Goal: Navigation & Orientation: Find specific page/section

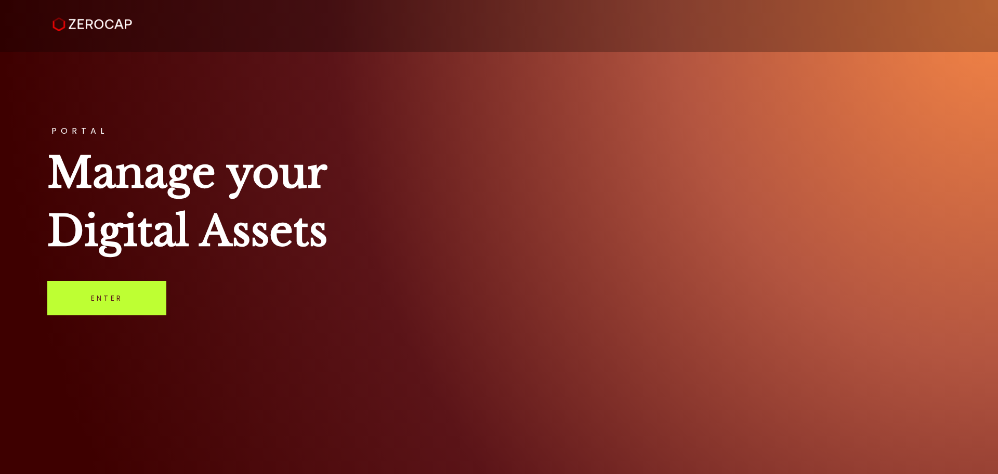
click at [145, 293] on link "Enter" at bounding box center [106, 298] width 119 height 34
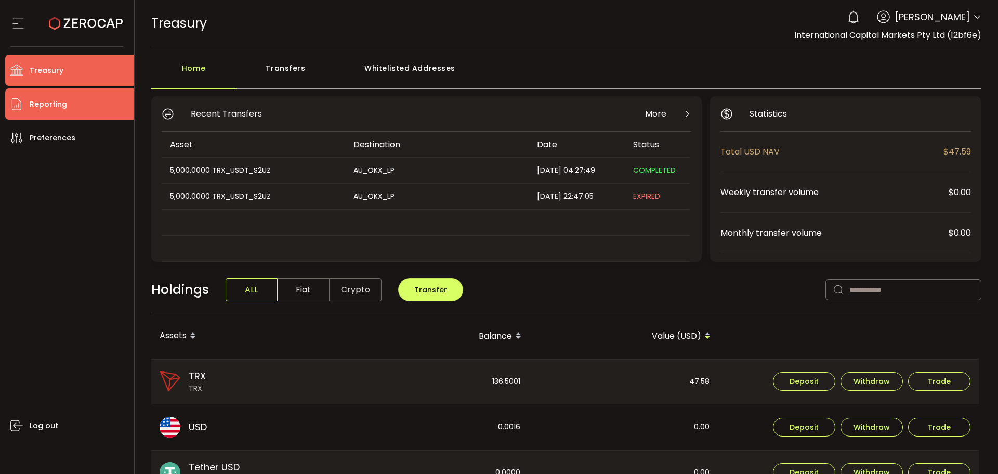
click at [28, 108] on li "Reporting" at bounding box center [69, 103] width 128 height 31
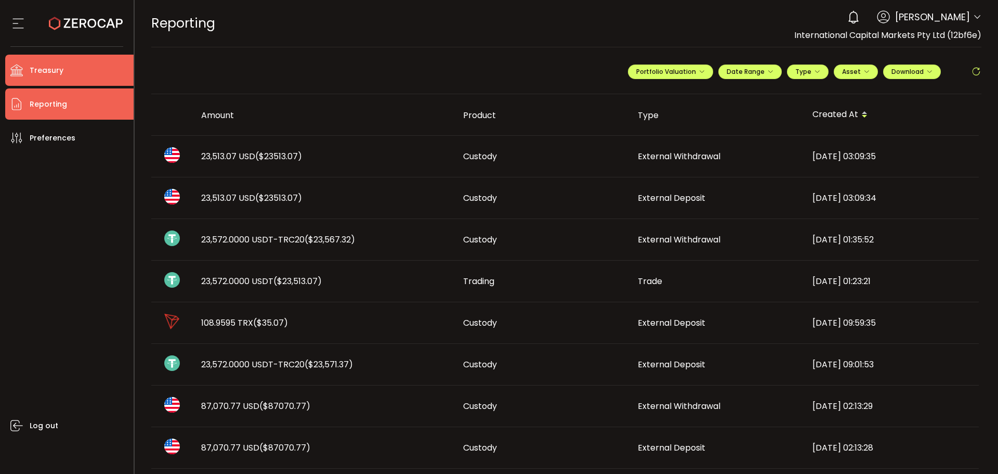
click at [25, 66] on li "Treasury" at bounding box center [69, 70] width 128 height 31
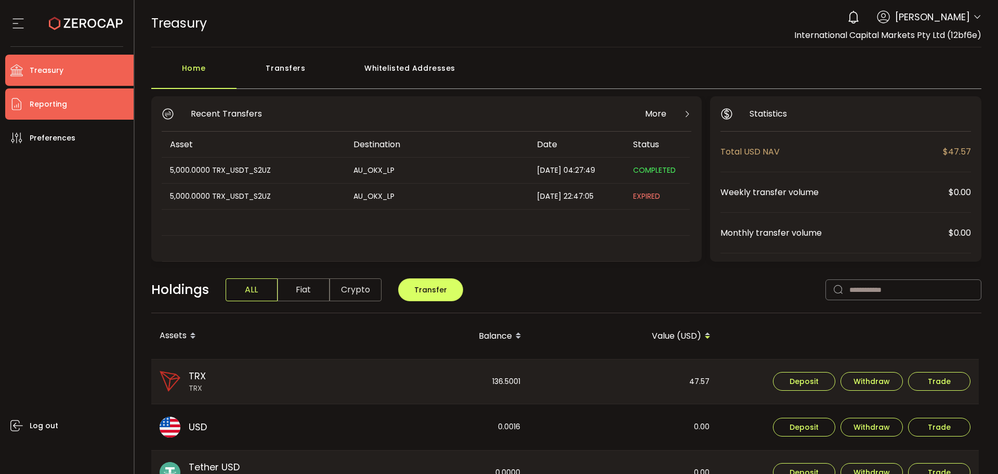
click at [48, 99] on span "Reporting" at bounding box center [48, 104] width 37 height 15
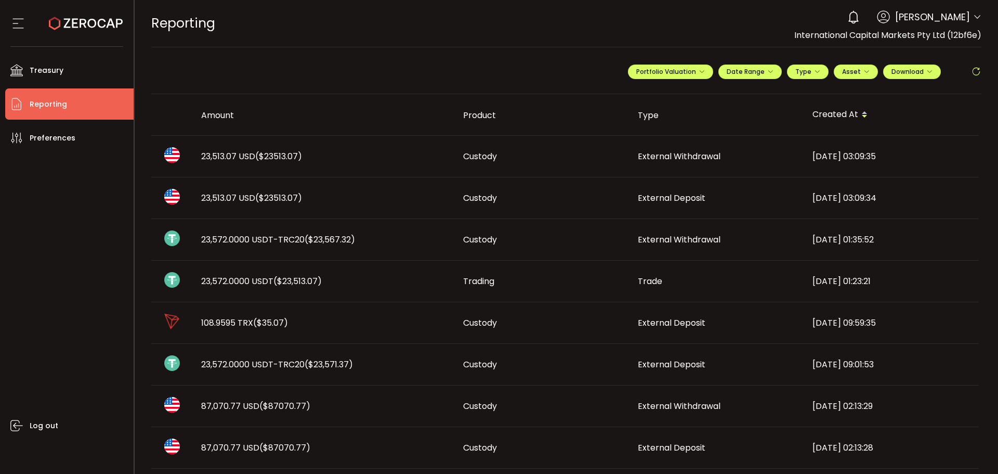
click at [921, 10] on span "Andrew Budzinski" at bounding box center [932, 17] width 75 height 14
click at [922, 14] on span "Andrew Budzinski" at bounding box center [932, 17] width 75 height 14
click at [977, 18] on icon at bounding box center [977, 17] width 8 height 8
